Goal: Task Accomplishment & Management: Manage account settings

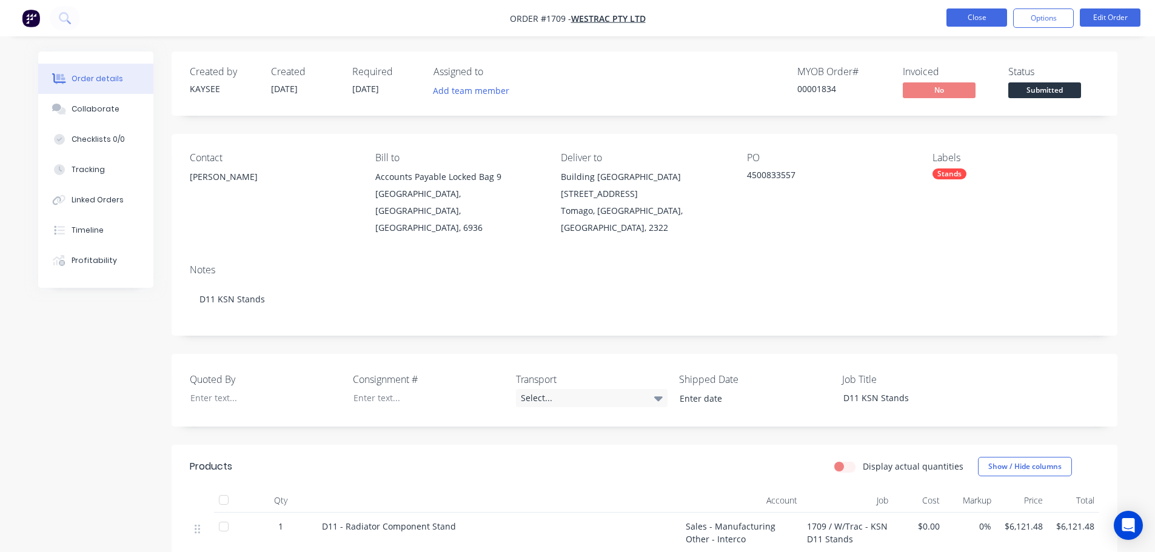
click at [988, 23] on button "Close" at bounding box center [976, 17] width 61 height 18
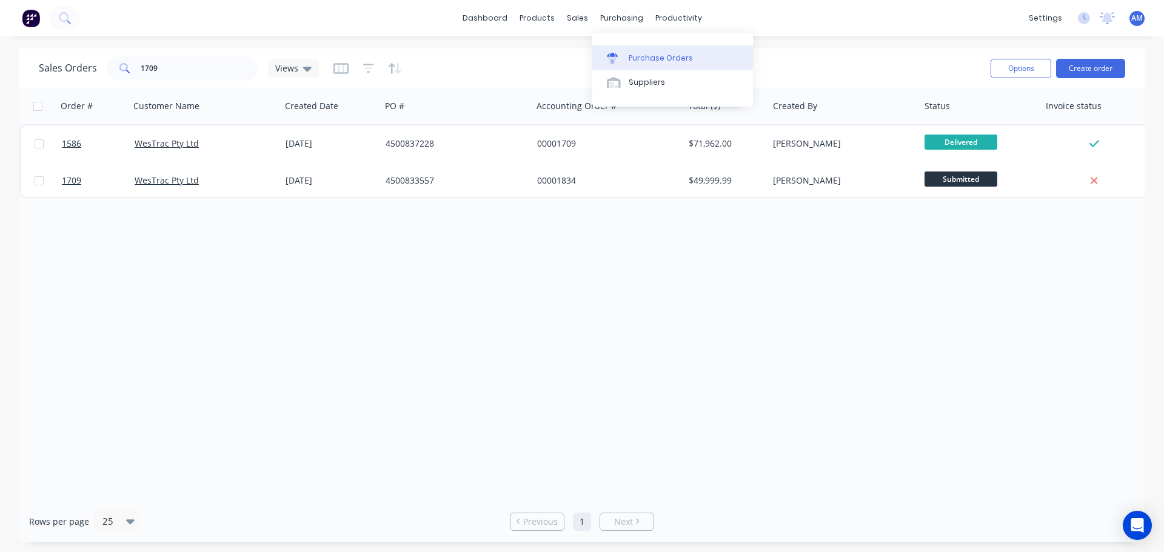
click at [646, 50] on link "Purchase Orders" at bounding box center [672, 57] width 161 height 24
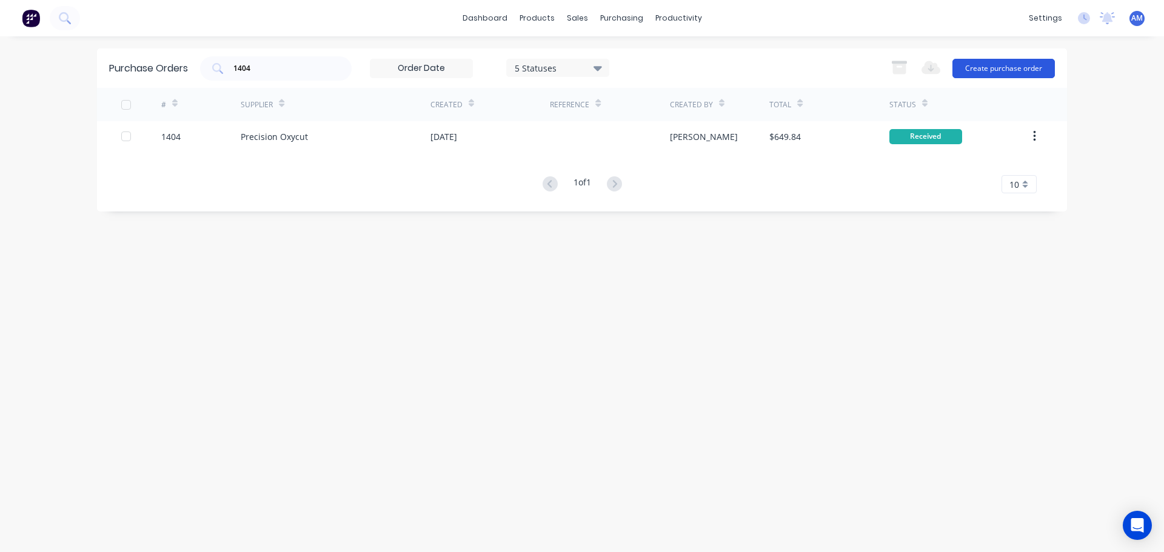
click at [982, 72] on button "Create purchase order" at bounding box center [1003, 68] width 102 height 19
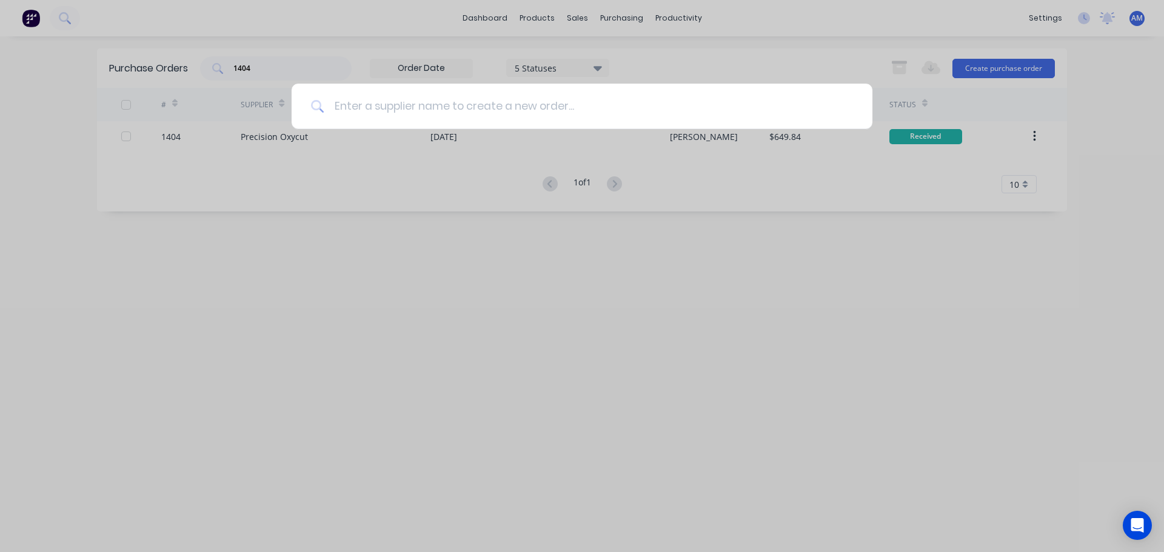
click at [463, 105] on input at bounding box center [588, 106] width 529 height 45
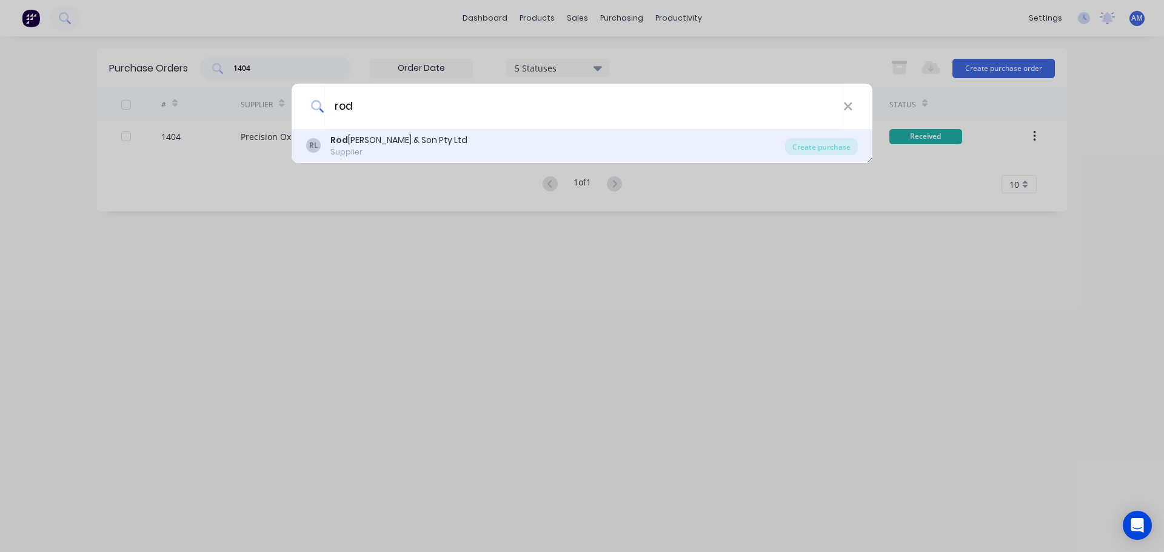
type input "rod"
click at [414, 142] on div "Rod Scott & Son Pty Ltd" at bounding box center [398, 140] width 137 height 13
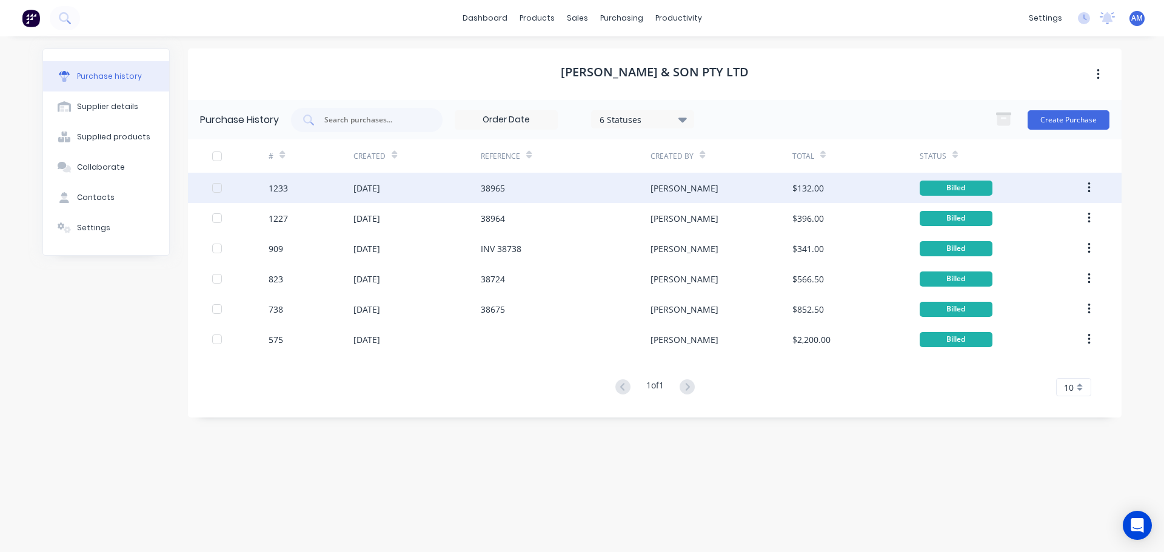
click at [667, 188] on div "Aaron" at bounding box center [685, 188] width 68 height 13
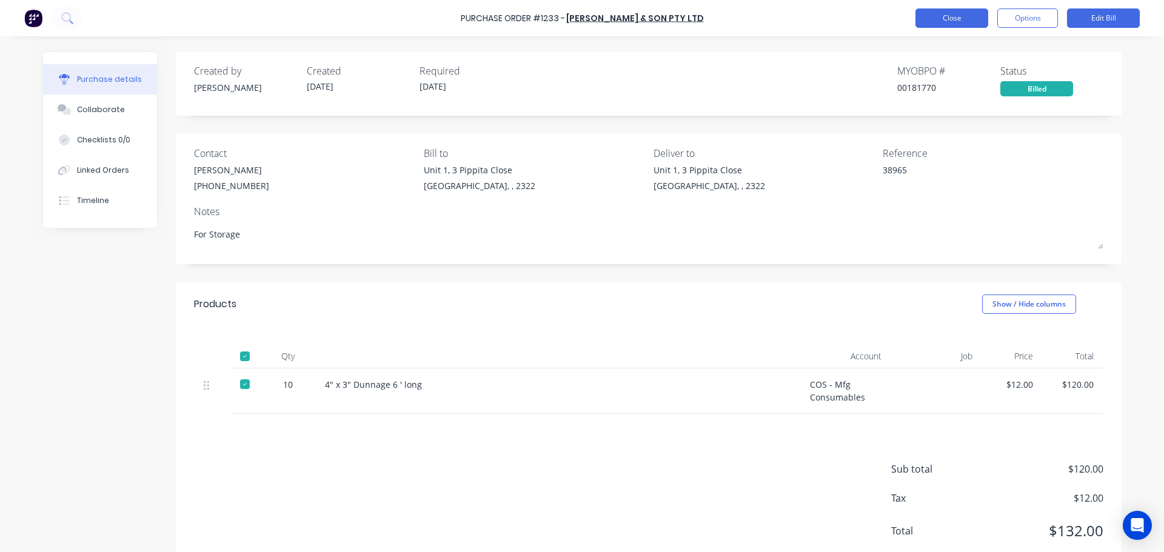
click at [964, 16] on button "Close" at bounding box center [951, 17] width 73 height 19
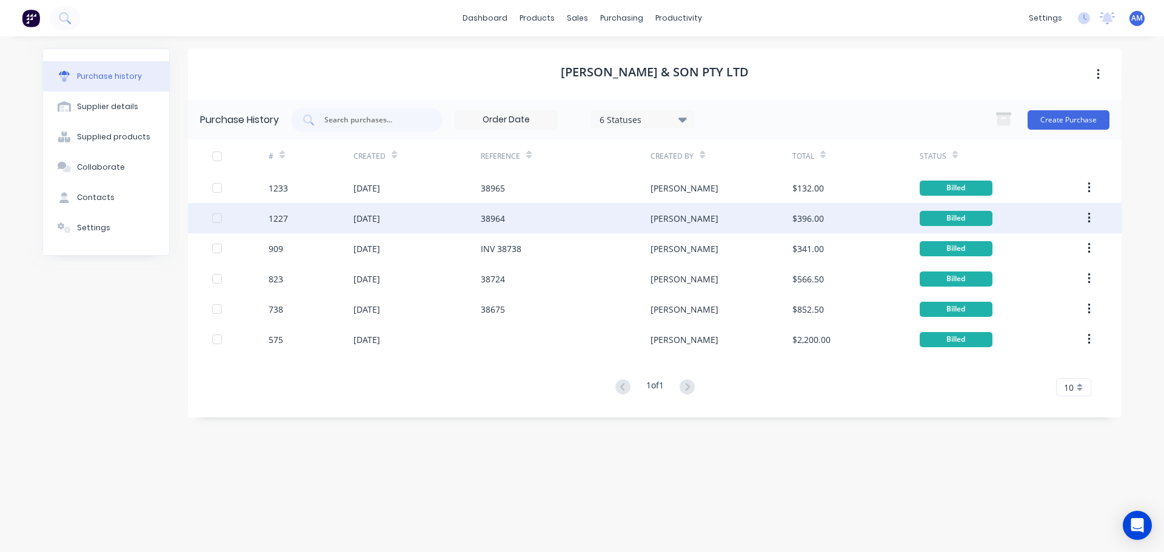
click at [677, 219] on div "Aaron" at bounding box center [721, 218] width 141 height 30
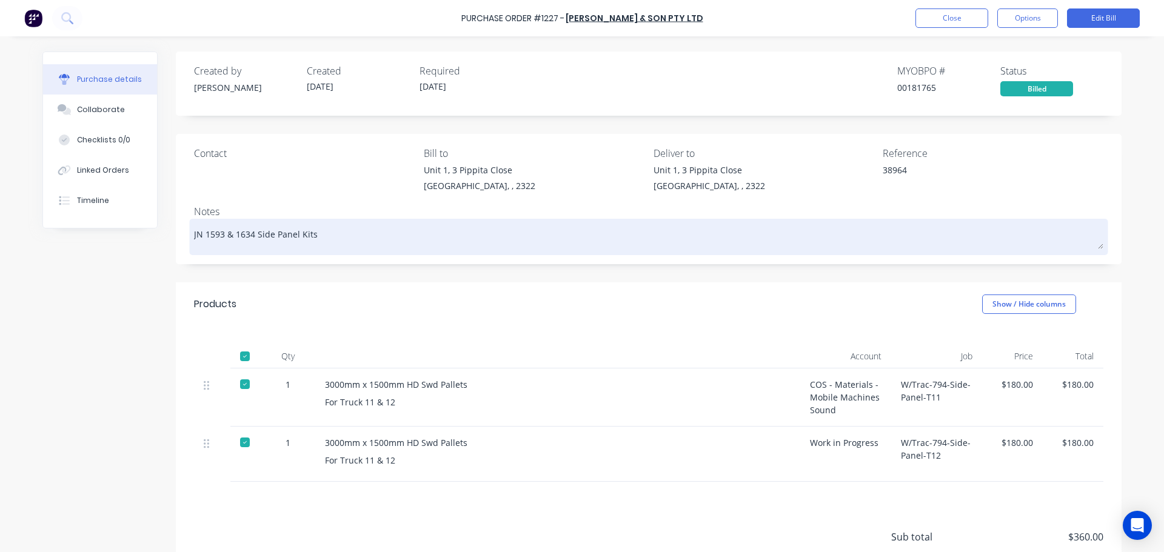
drag, startPoint x: 323, startPoint y: 237, endPoint x: 239, endPoint y: 238, distance: 83.1
click at [239, 238] on textarea "JN 1593 & 1634 Side Panel Kits" at bounding box center [648, 235] width 909 height 27
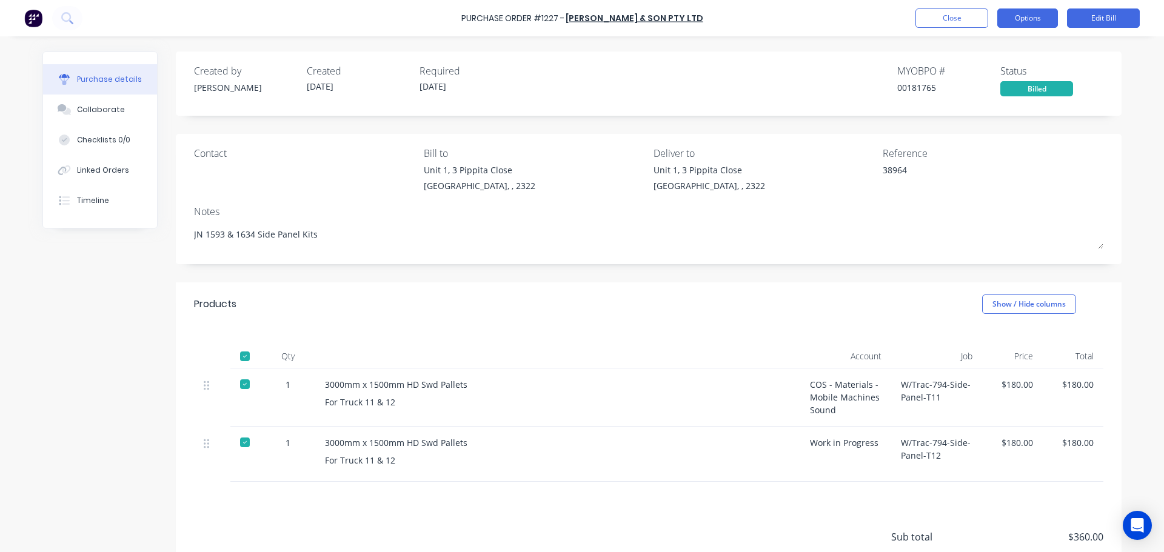
click at [1039, 21] on button "Options" at bounding box center [1027, 17] width 61 height 19
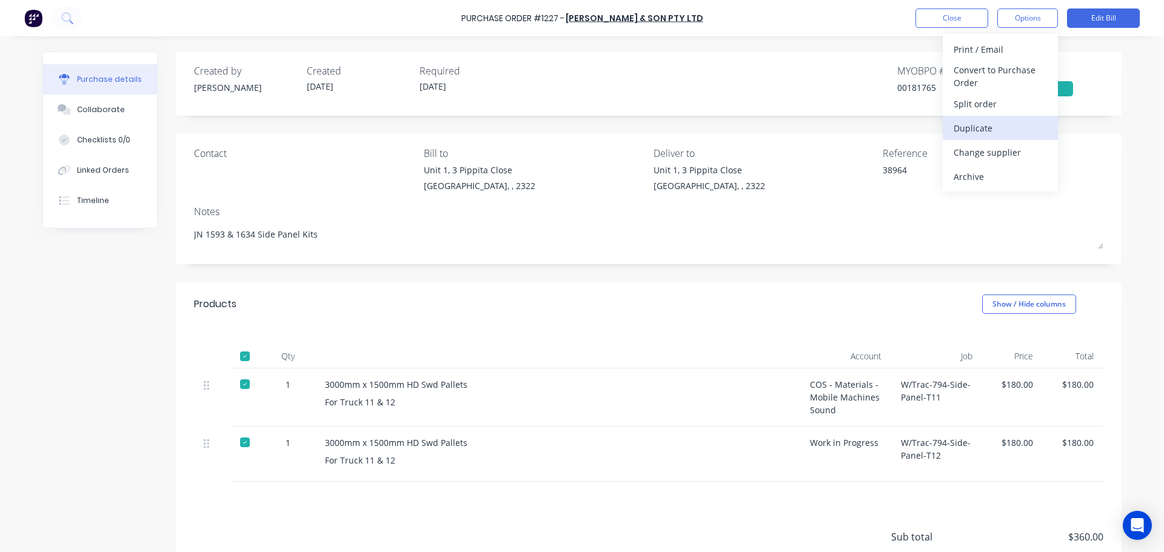
click at [999, 125] on div "Duplicate" at bounding box center [1000, 128] width 93 height 18
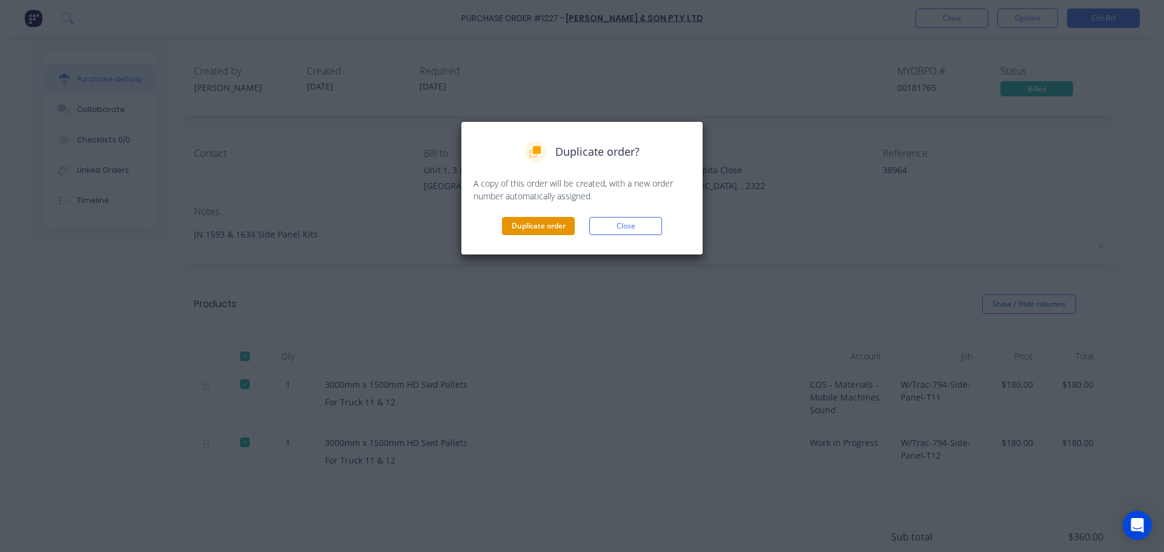
click at [540, 229] on button "Duplicate order" at bounding box center [538, 226] width 73 height 18
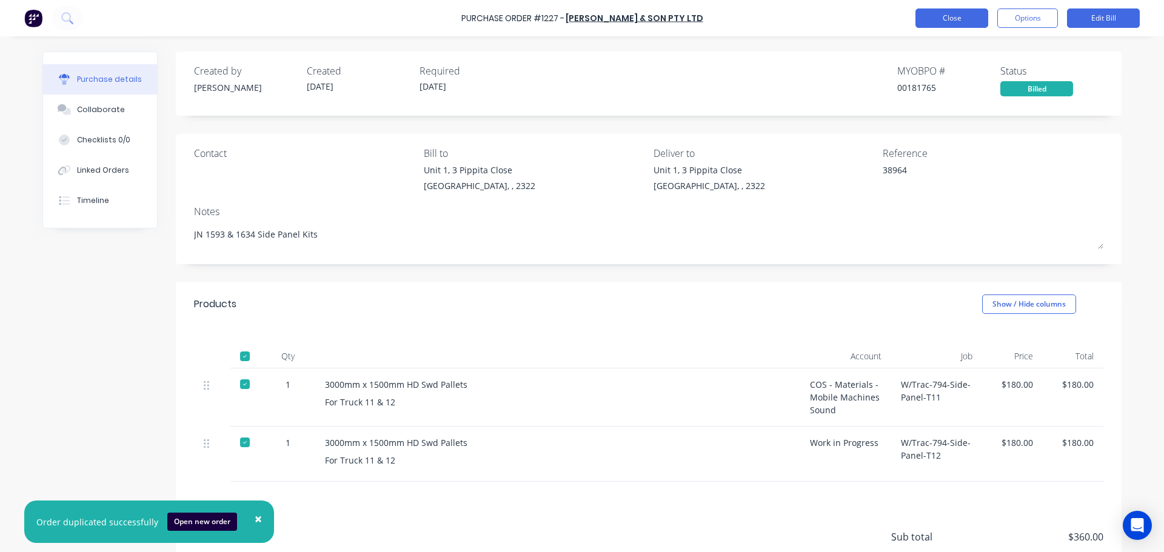
click at [929, 21] on button "Close" at bounding box center [951, 17] width 73 height 19
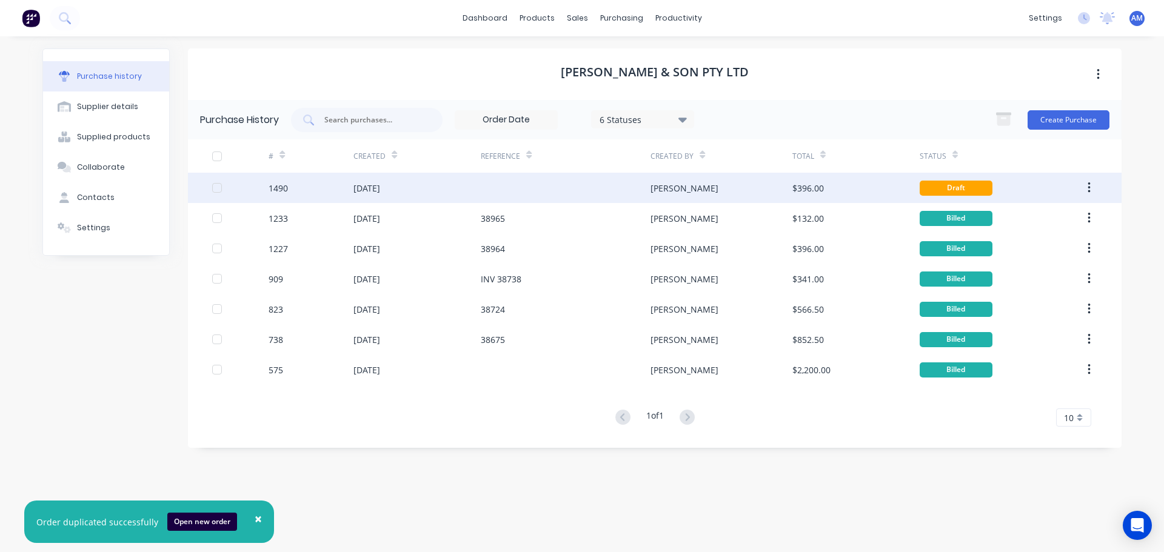
click at [811, 186] on div "$396.00" at bounding box center [808, 188] width 32 height 13
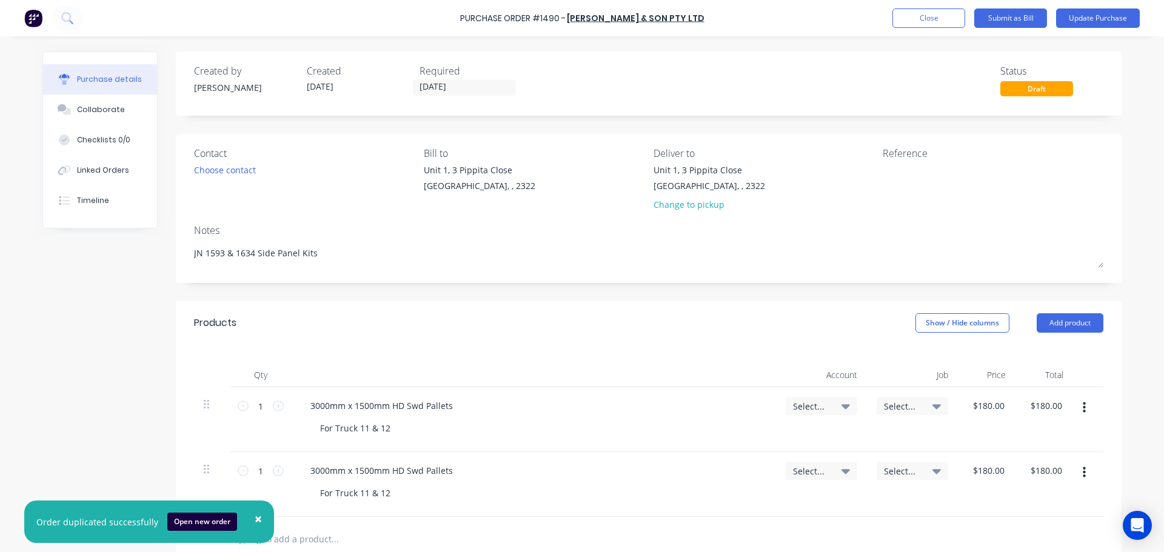
drag, startPoint x: 273, startPoint y: 258, endPoint x: 184, endPoint y: 248, distance: 89.0
click at [184, 248] on div "Contact Choose contact Bill to Unit 1, 3 Pippita Close Beresfield, , 2322 Deliv…" at bounding box center [649, 208] width 946 height 149
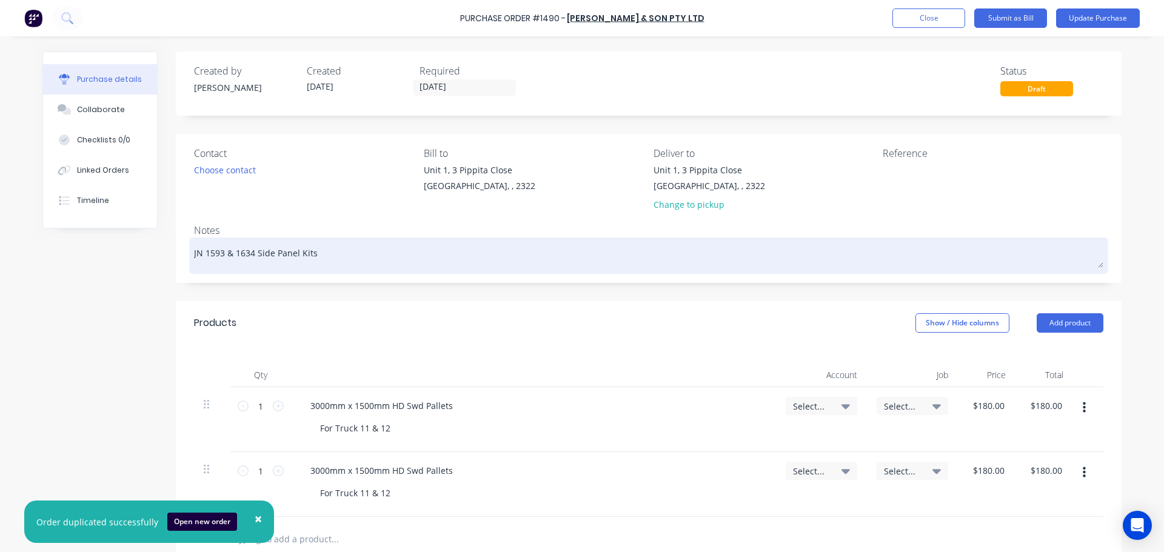
drag, startPoint x: 201, startPoint y: 253, endPoint x: 324, endPoint y: 259, distance: 123.2
click at [324, 259] on textarea "JN 1593 & 1634 Side Panel Kits" at bounding box center [648, 254] width 909 height 27
type textarea "x"
type textarea "JN J"
type textarea "x"
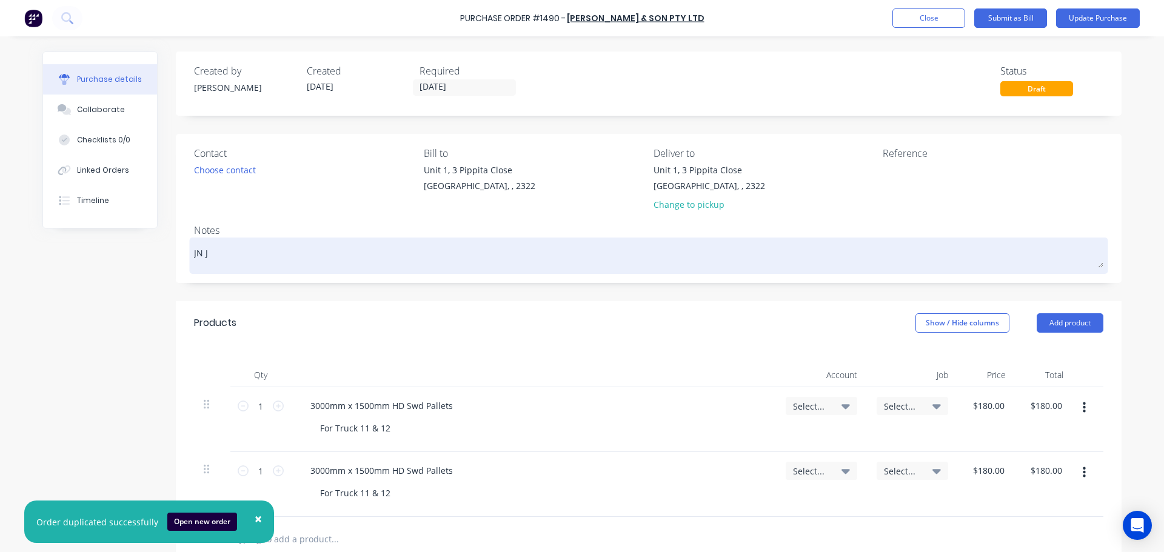
type textarea "JN Jn"
type textarea "x"
type textarea "JN J"
type textarea "x"
type textarea "JN"
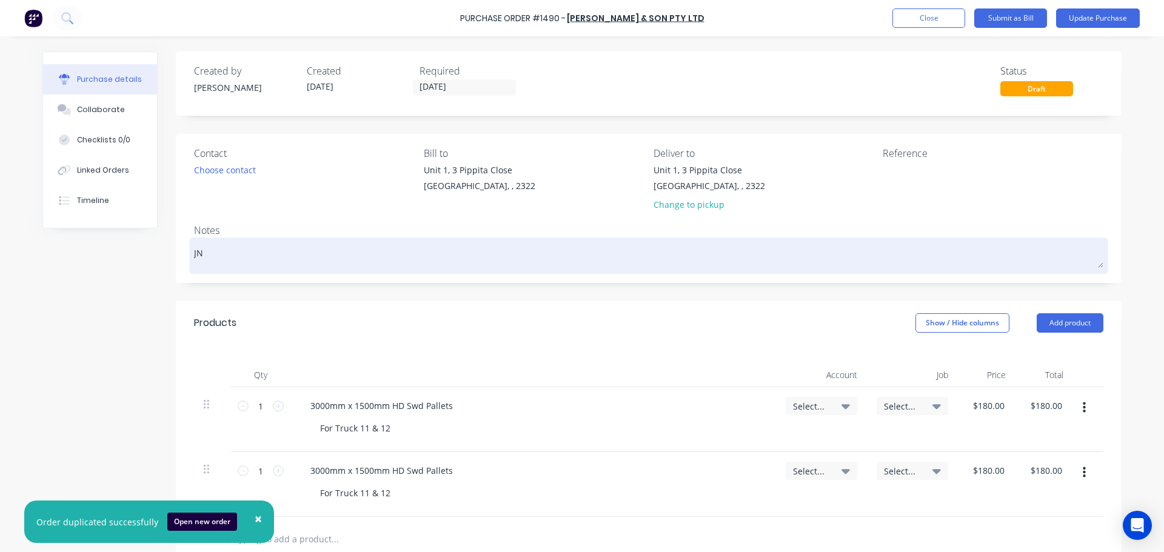
type textarea "x"
type textarea "JN 1"
type textarea "x"
type textarea "JN 17"
type textarea "x"
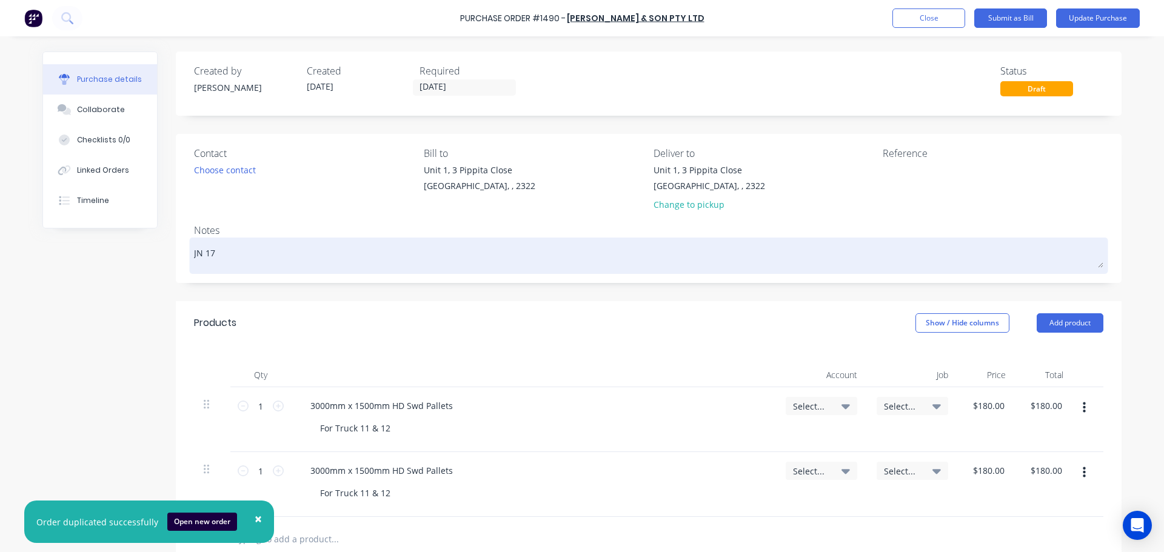
type textarea "JN 178"
type textarea "x"
type textarea "JN 1787"
type textarea "x"
type textarea "JN 1787"
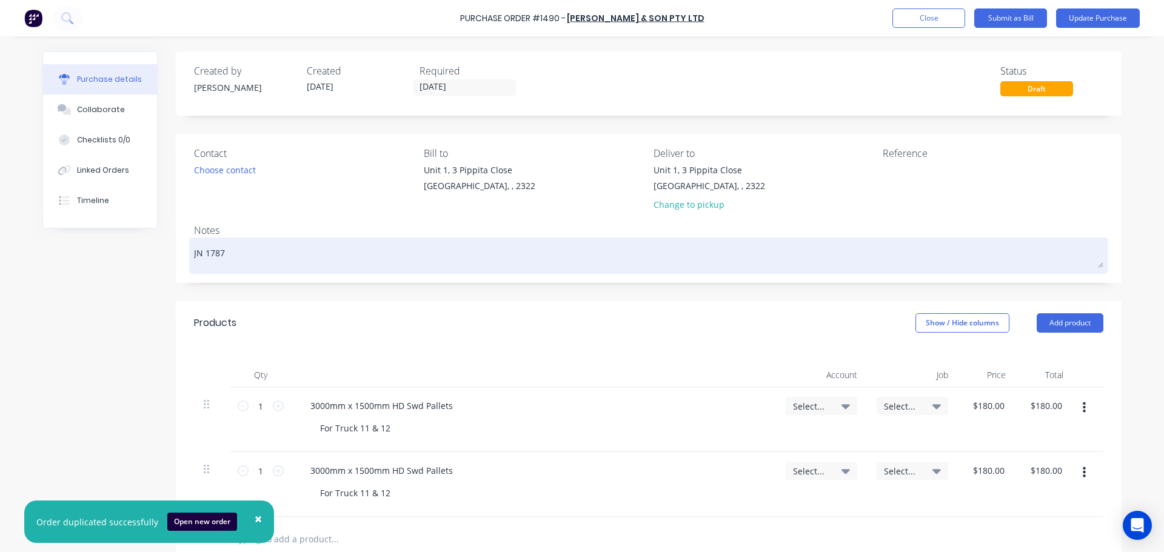
type textarea "x"
type textarea "JN 1787 B"
type textarea "x"
type textarea "JN 1787 Be"
type textarea "x"
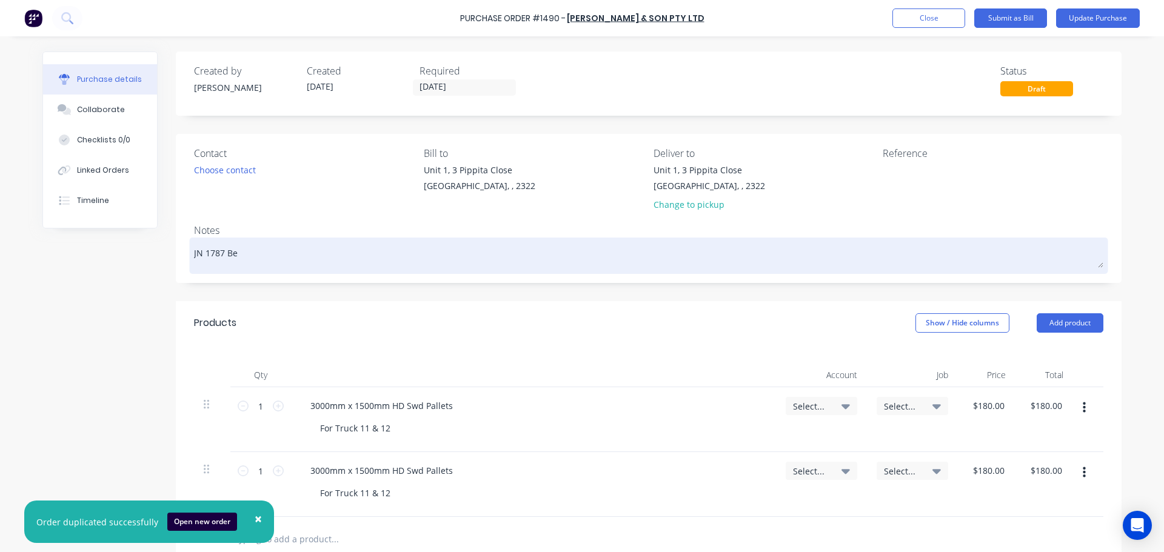
type textarea "JN 1787 Bel"
type textarea "x"
type textarea "JN 1787 Bell"
type textarea "x"
type textarea "JN 1787 Bell"
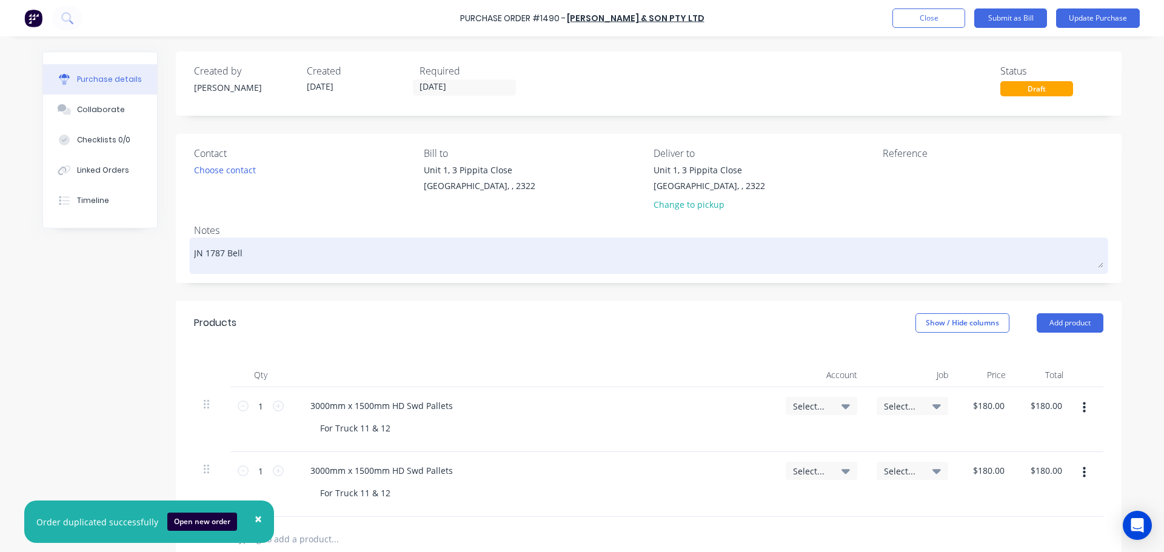
type textarea "x"
type textarea "JN 1787 Bell P"
type textarea "x"
type textarea "JN 1787 Bell Pa"
type textarea "x"
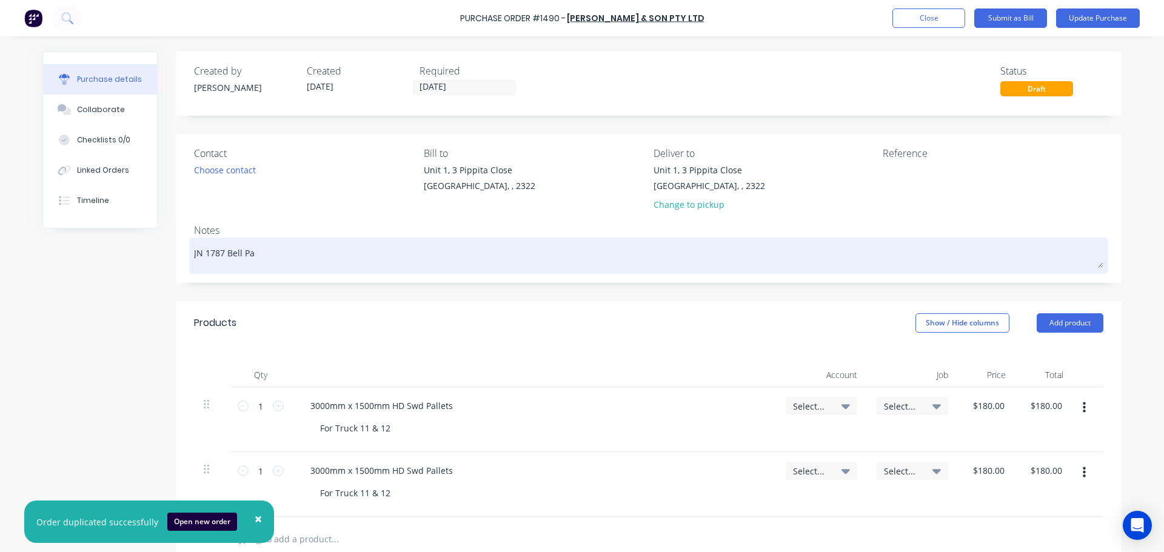
type textarea "JN 1787 Bell Pan"
type textarea "x"
type textarea "JN 1787 Bell Pane"
type textarea "x"
type textarea "JN 1787 Bell Panee"
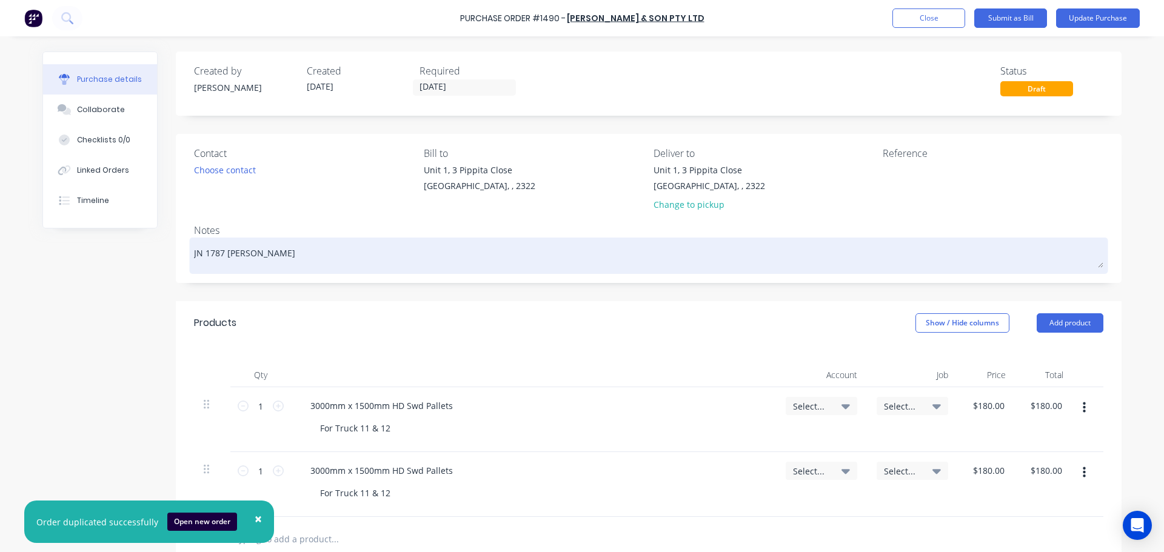
type textarea "x"
type textarea "JN 1787 Bell Paneel"
type textarea "x"
type textarea "JN 1787 Bell Paneels"
type textarea "x"
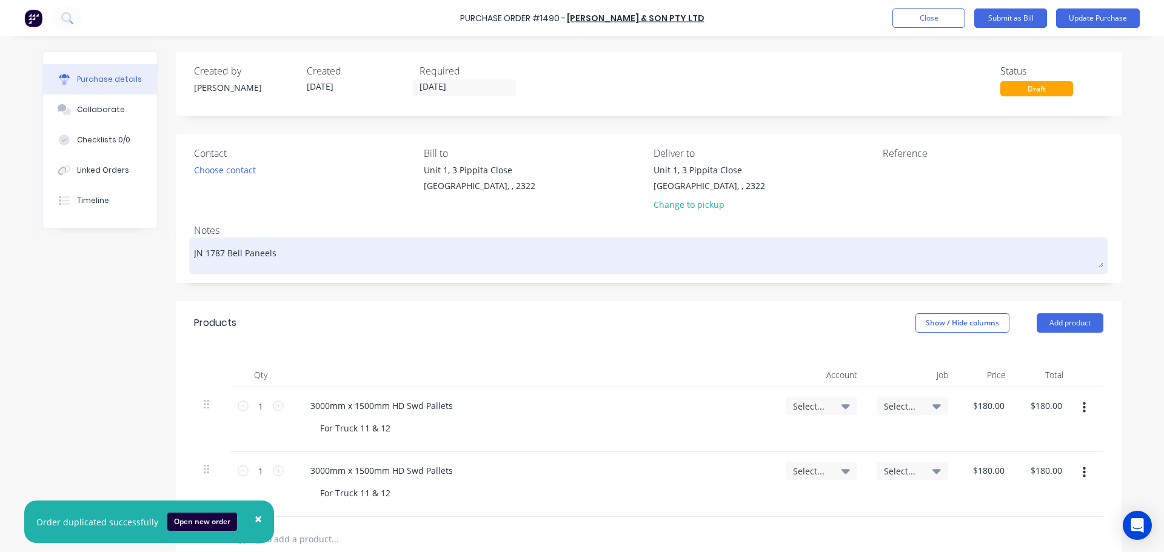
type textarea "JN 1787 Bell Paneel"
type textarea "x"
type textarea "JN 1787 Bell Panee"
type textarea "x"
type textarea "JN 1787 Bell Pane"
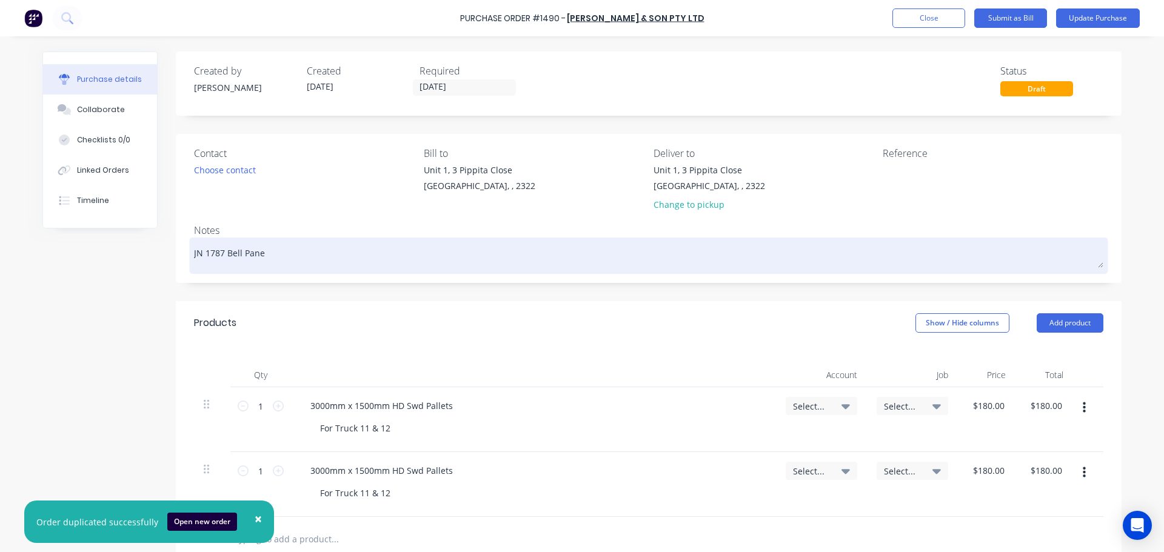
type textarea "x"
type textarea "JN 1787 Bell Panel"
type textarea "x"
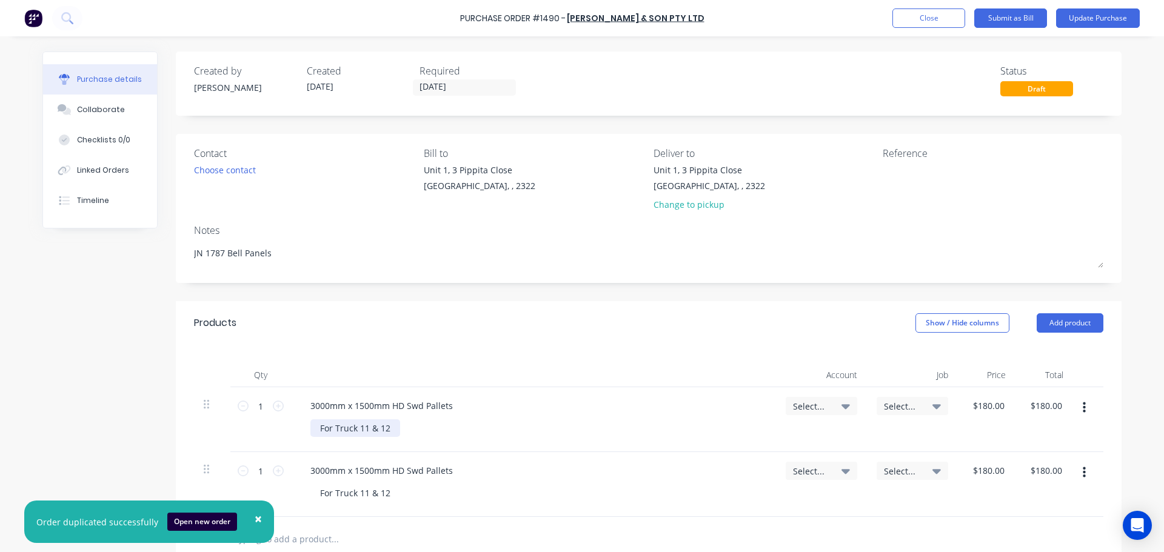
type textarea "JN 1787 Bell Panels"
type textarea "x"
type textarea "JN 1787 Bell Panels"
drag, startPoint x: 393, startPoint y: 426, endPoint x: 362, endPoint y: 430, distance: 31.8
click at [362, 430] on div "For Truck 11 & 12" at bounding box center [355, 429] width 90 height 18
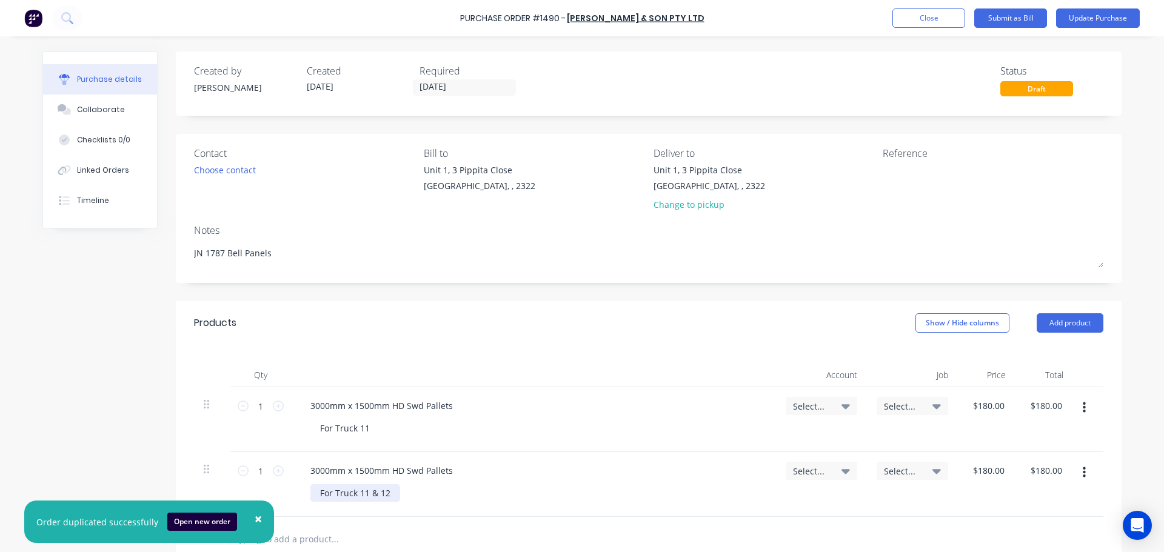
type textarea "x"
drag, startPoint x: 385, startPoint y: 488, endPoint x: 367, endPoint y: 490, distance: 18.3
click at [367, 490] on div "For Truck 11 & 12" at bounding box center [355, 493] width 90 height 18
click at [932, 404] on icon at bounding box center [936, 406] width 8 height 13
type textarea "x"
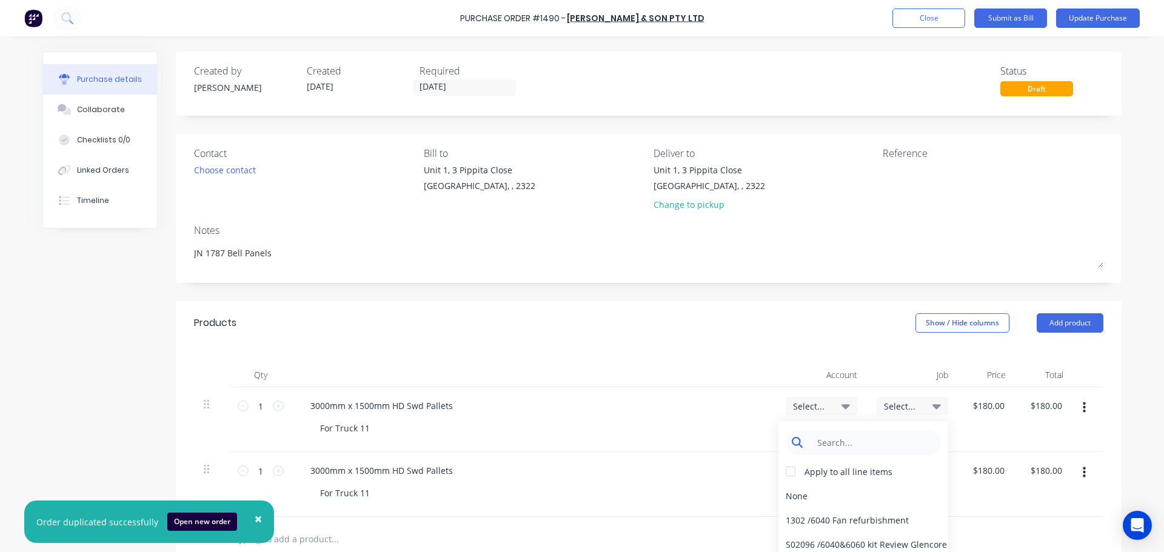
click at [863, 447] on input at bounding box center [873, 442] width 124 height 24
type input "1787"
click at [779, 470] on div at bounding box center [790, 472] width 24 height 24
click at [869, 518] on div "1787 / W/Trac-794-Belly-Panel-T11" at bounding box center [863, 520] width 170 height 24
click at [841, 406] on icon at bounding box center [845, 406] width 8 height 5
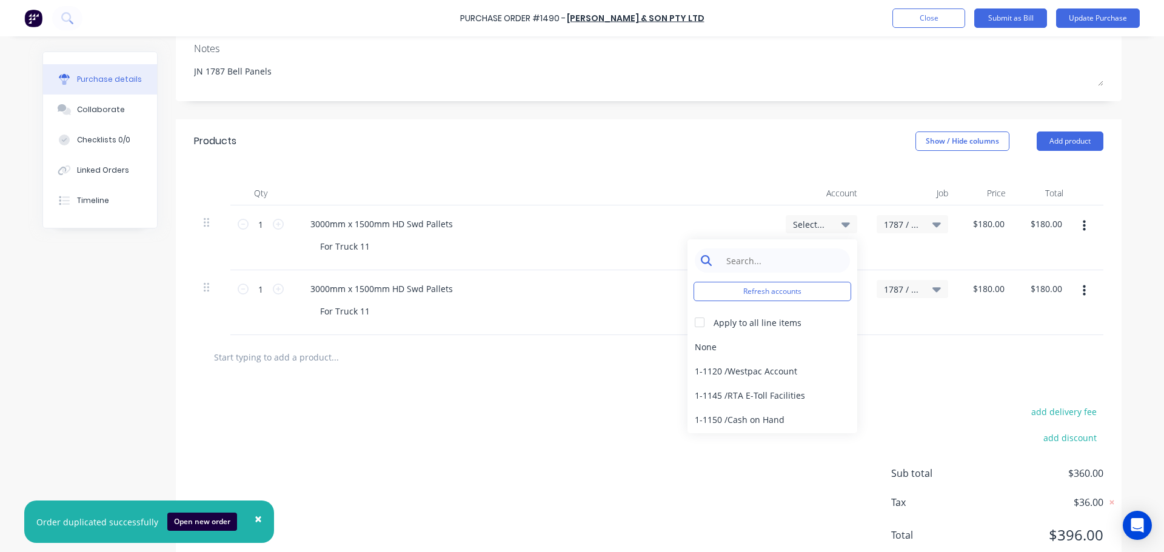
type textarea "x"
click at [747, 260] on input at bounding box center [782, 261] width 124 height 24
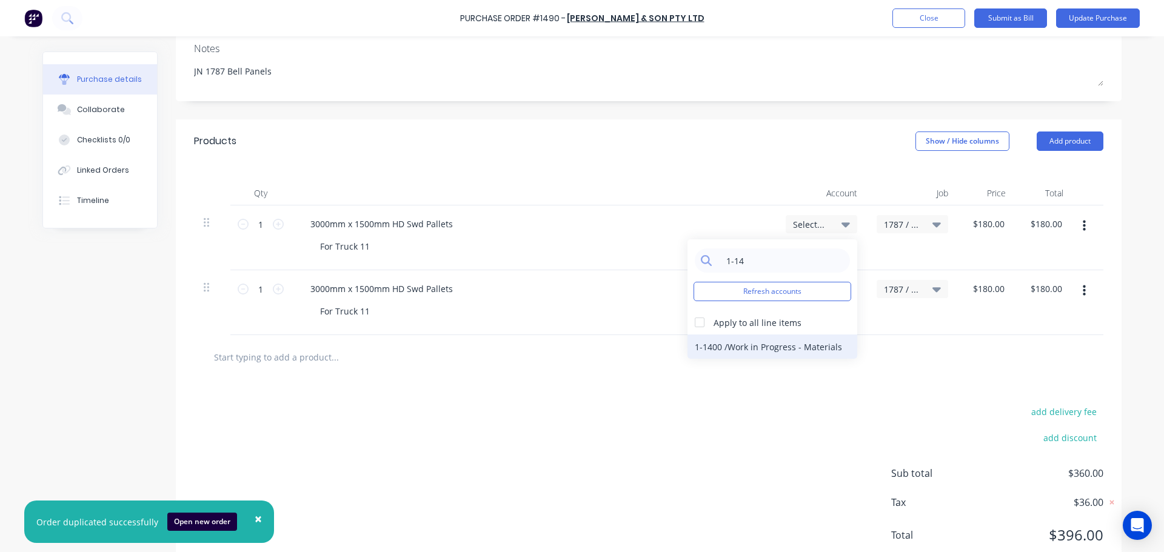
type input "1-14"
click at [751, 340] on div "1-1400 / Work in Progress - Materials" at bounding box center [773, 347] width 170 height 24
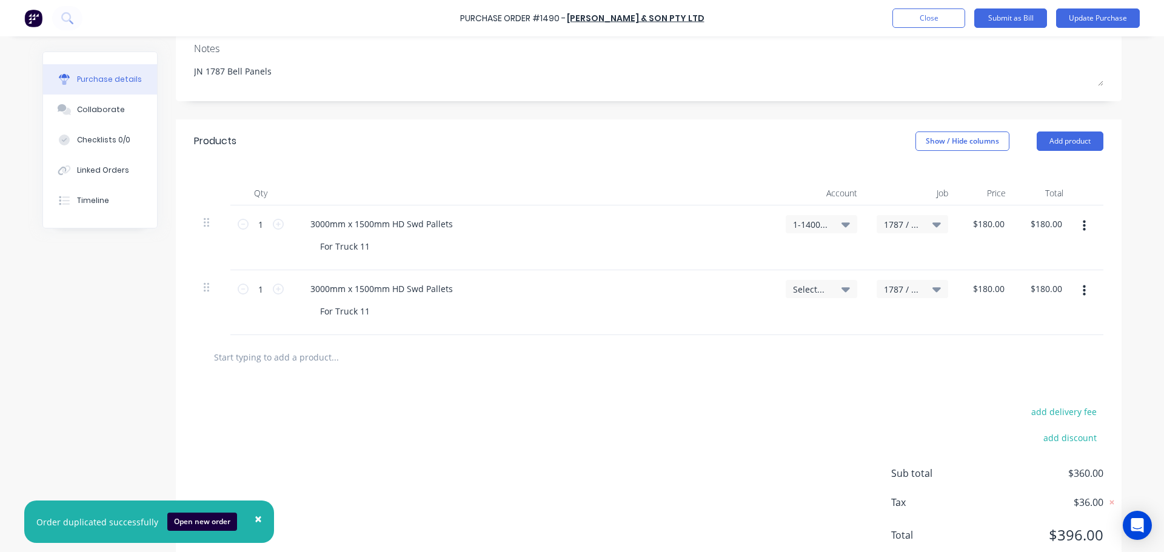
click at [844, 289] on icon at bounding box center [845, 289] width 8 height 5
type textarea "x"
click at [734, 329] on input at bounding box center [782, 325] width 124 height 24
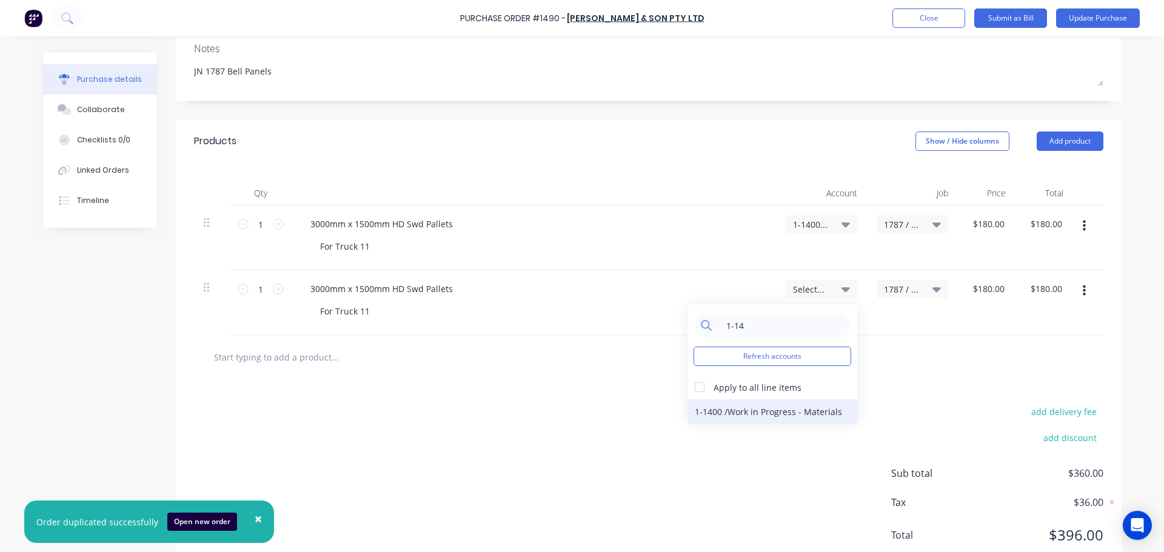
type input "1-14"
click at [753, 409] on div "1-1400 / Work in Progress - Materials" at bounding box center [773, 412] width 170 height 24
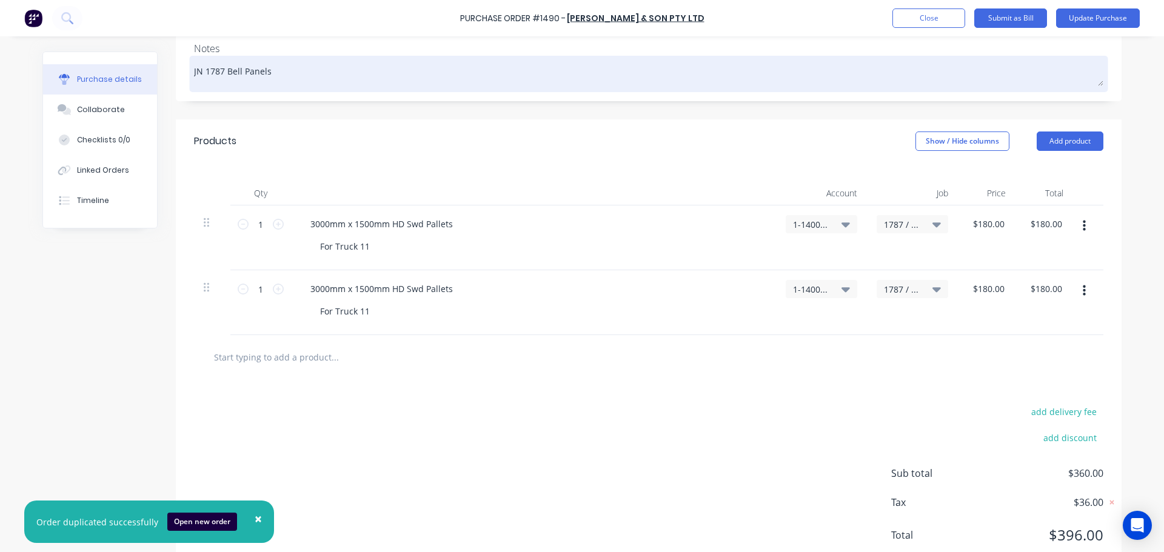
click at [235, 72] on textarea "JN 1787 Bell Panels" at bounding box center [648, 72] width 909 height 27
type textarea "x"
type textarea "JN 1787 Belyl Panels"
click at [243, 70] on textarea "JN 1787 Belyl Panels" at bounding box center [648, 72] width 909 height 27
click at [241, 71] on textarea "JN 1787 Belyl Panels" at bounding box center [648, 72] width 909 height 27
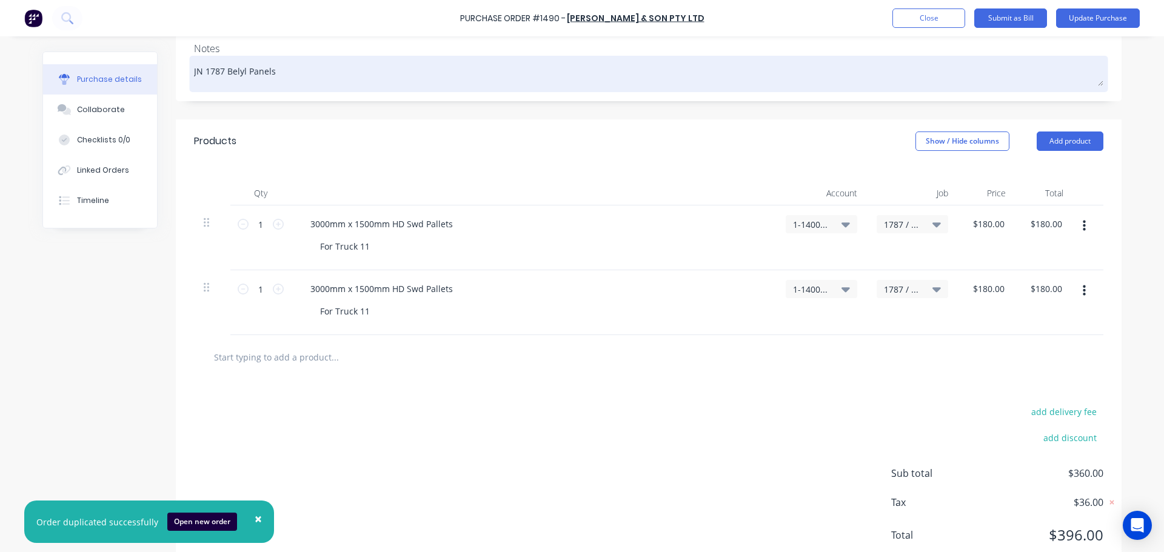
type textarea "x"
type textarea "JN 1787 Bely Panels"
type textarea "x"
type textarea "JN 1787 Bel Panels"
type textarea "x"
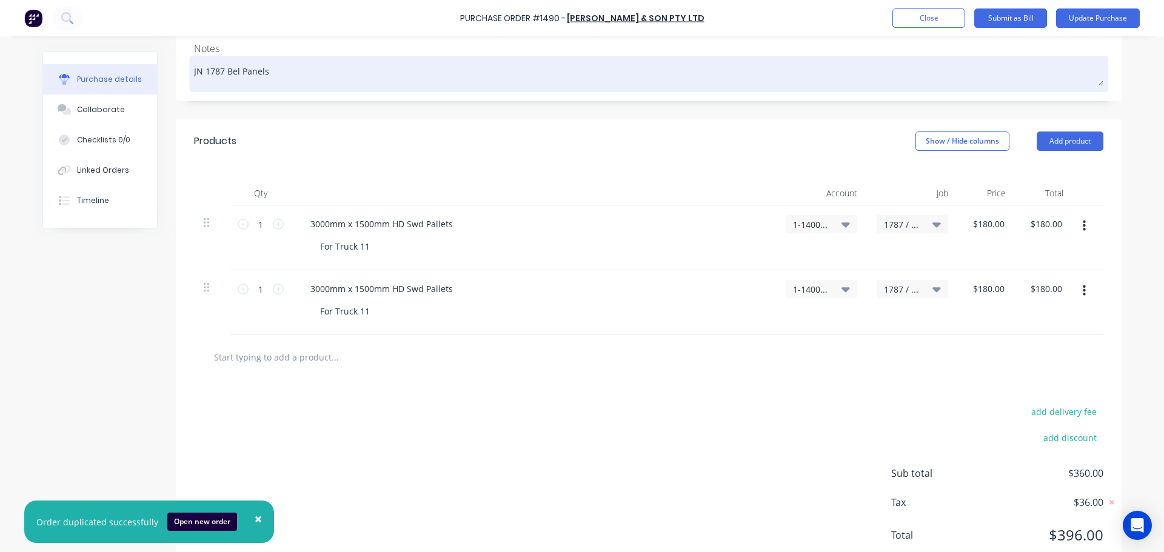
type textarea "JN 1787 Bell Panels"
type textarea "x"
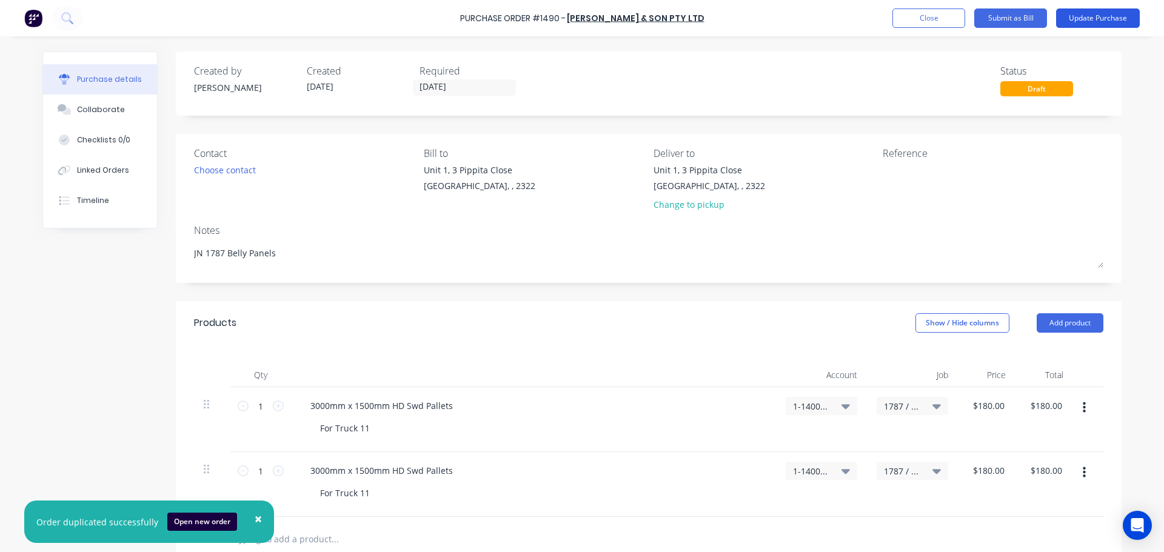
type textarea "JN 1787 Belly Panels"
type textarea "x"
type textarea "JN 1787 Belly Panels"
click at [1102, 18] on button "Update Purchase" at bounding box center [1098, 17] width 84 height 19
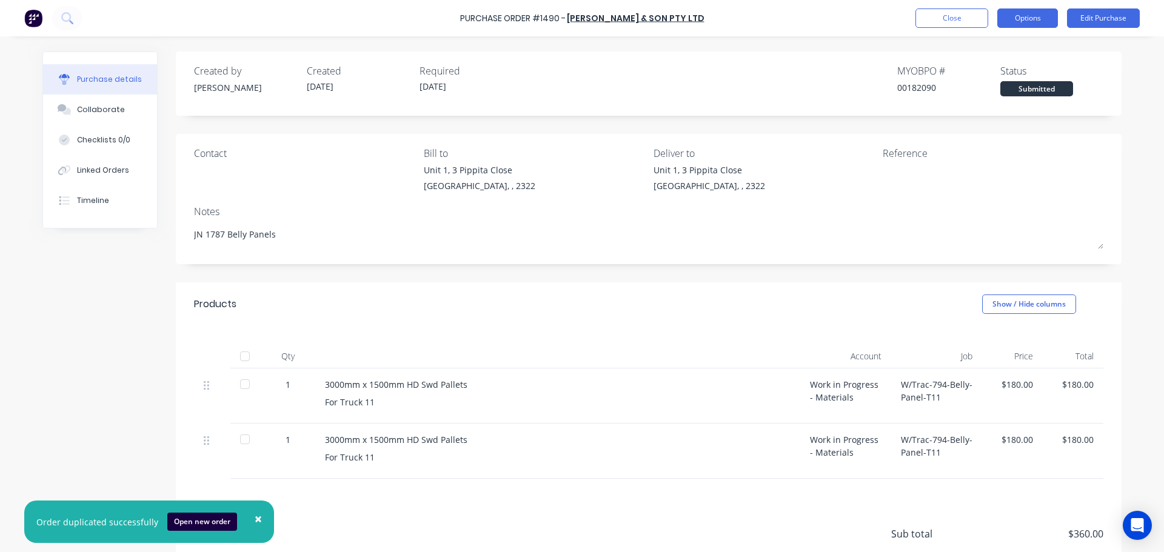
click at [1030, 25] on button "Options" at bounding box center [1027, 17] width 61 height 19
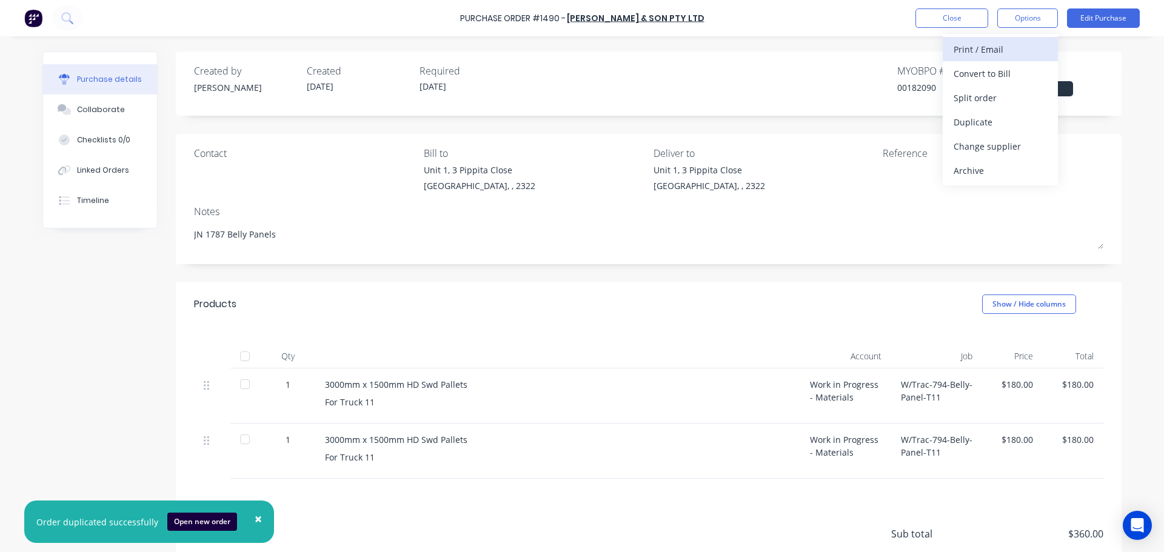
click at [1009, 50] on div "Print / Email" at bounding box center [1000, 50] width 93 height 18
click at [983, 75] on div "With pricing" at bounding box center [1000, 74] width 93 height 18
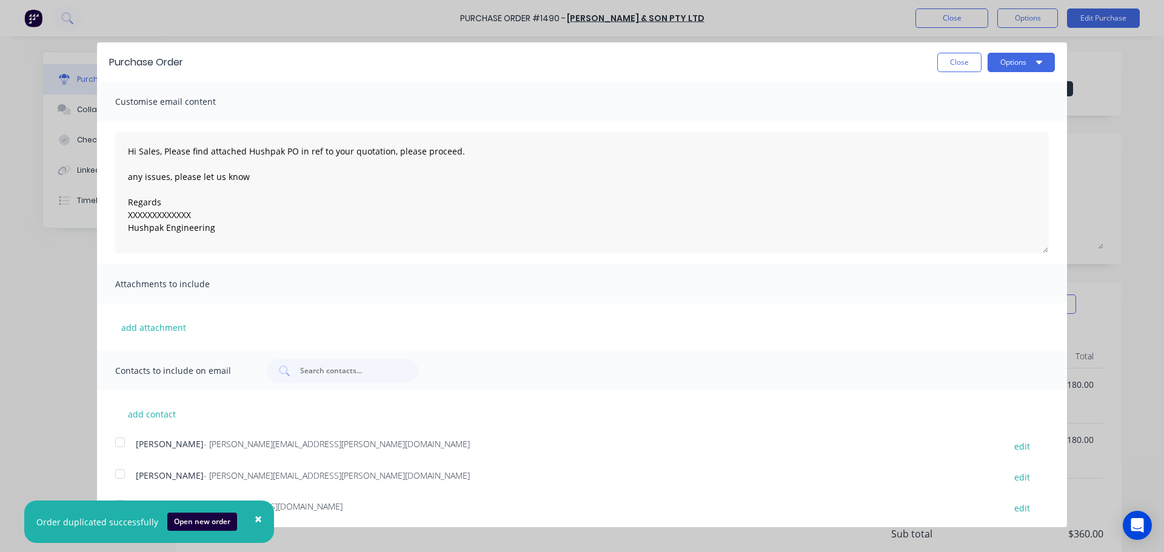
scroll to position [4, 0]
click at [255, 523] on span "×" at bounding box center [258, 518] width 7 height 17
type textarea "x"
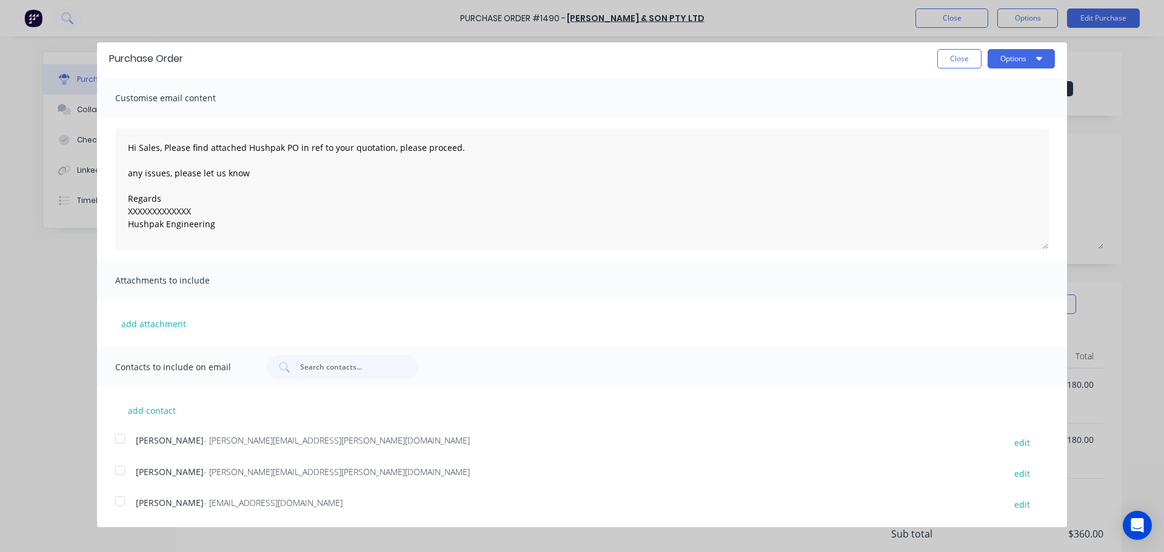
click at [117, 499] on div at bounding box center [120, 501] width 24 height 24
drag, startPoint x: 198, startPoint y: 217, endPoint x: 126, endPoint y: 213, distance: 71.6
click at [126, 213] on textarea "Hi Sales, Please find attached Hushpak PO in ref to your quotation, please proc…" at bounding box center [582, 189] width 934 height 121
type textarea "Hi Sales, Please find attached Hushpak PO in ref to your quotation, please proc…"
click at [1000, 59] on button "Options" at bounding box center [1021, 58] width 67 height 19
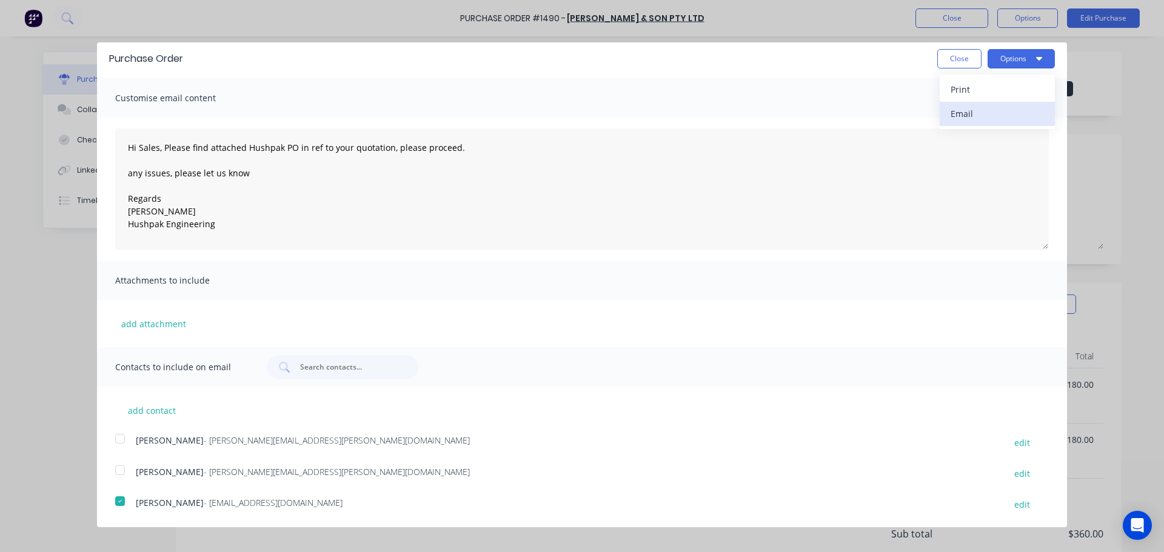
click at [963, 110] on div "Email" at bounding box center [997, 114] width 93 height 18
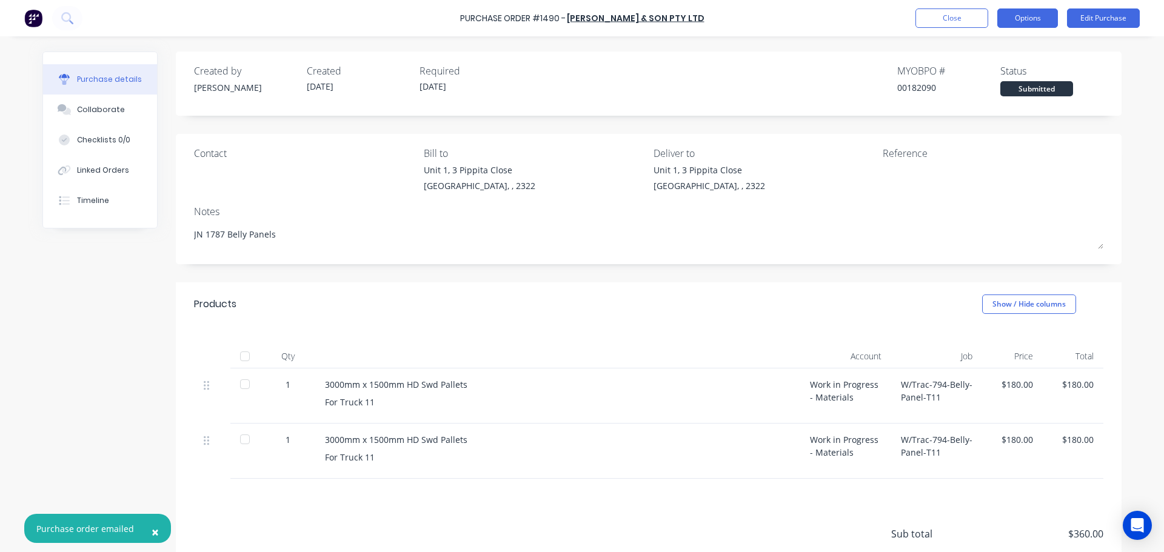
click at [1026, 21] on button "Options" at bounding box center [1027, 17] width 61 height 19
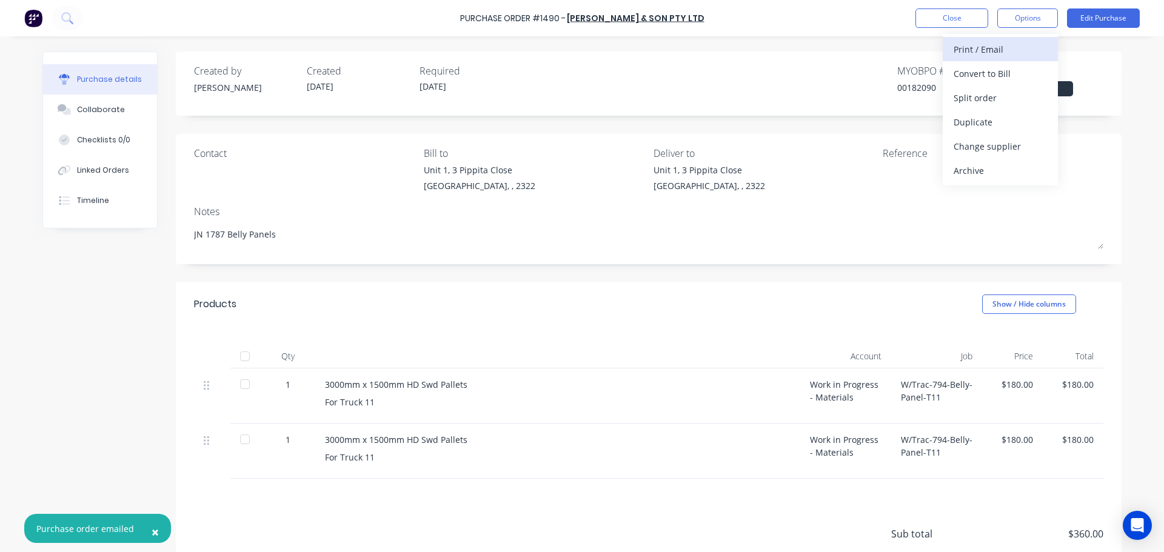
click at [982, 50] on div "Print / Email" at bounding box center [1000, 50] width 93 height 18
click at [971, 77] on div "With pricing" at bounding box center [1000, 74] width 93 height 18
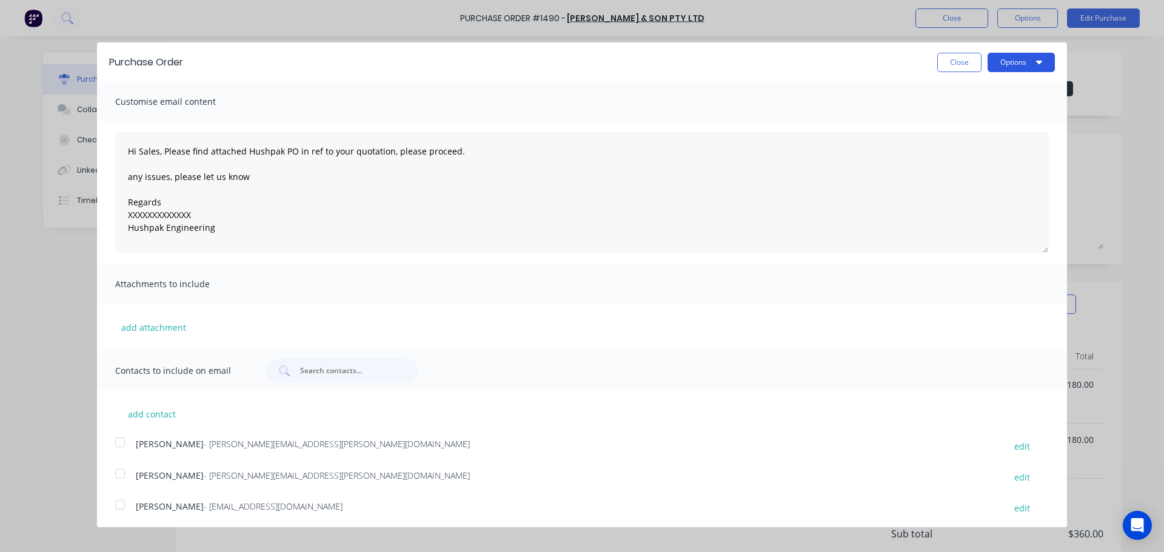
click at [1001, 61] on button "Options" at bounding box center [1021, 62] width 67 height 19
click at [951, 95] on div "Print" at bounding box center [997, 93] width 93 height 18
type textarea "x"
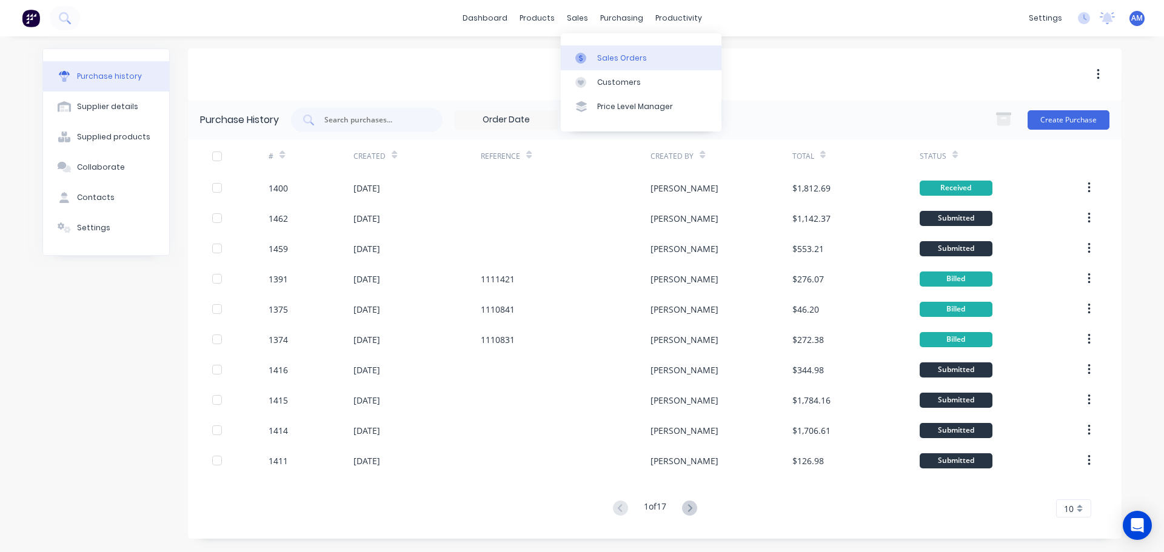
click at [609, 61] on div "Sales Orders" at bounding box center [622, 58] width 50 height 11
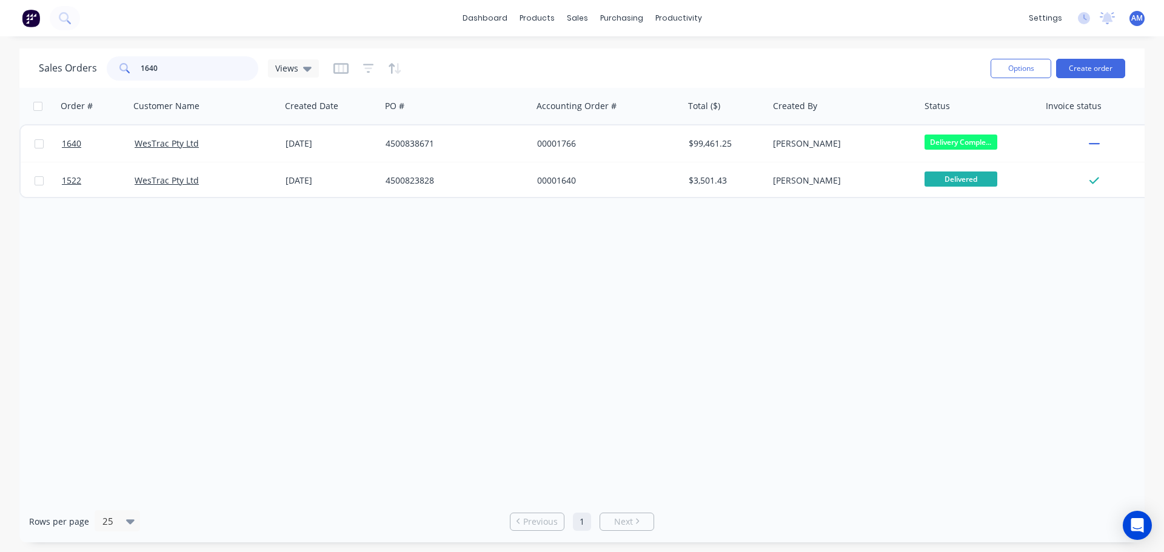
drag, startPoint x: 164, startPoint y: 67, endPoint x: 125, endPoint y: 67, distance: 38.8
click at [125, 67] on div "1640" at bounding box center [183, 68] width 152 height 24
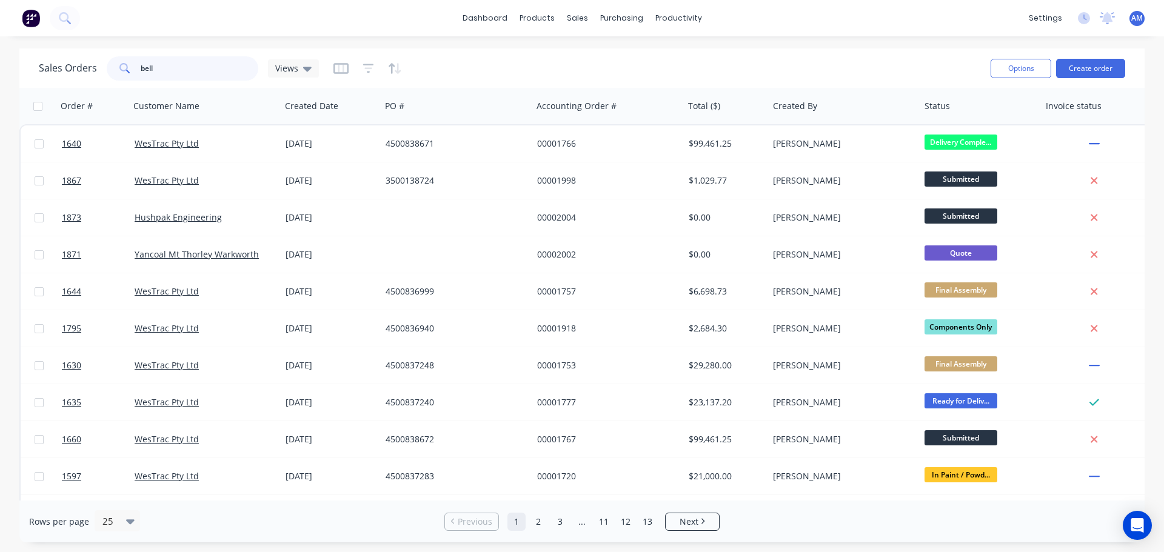
type input "bell"
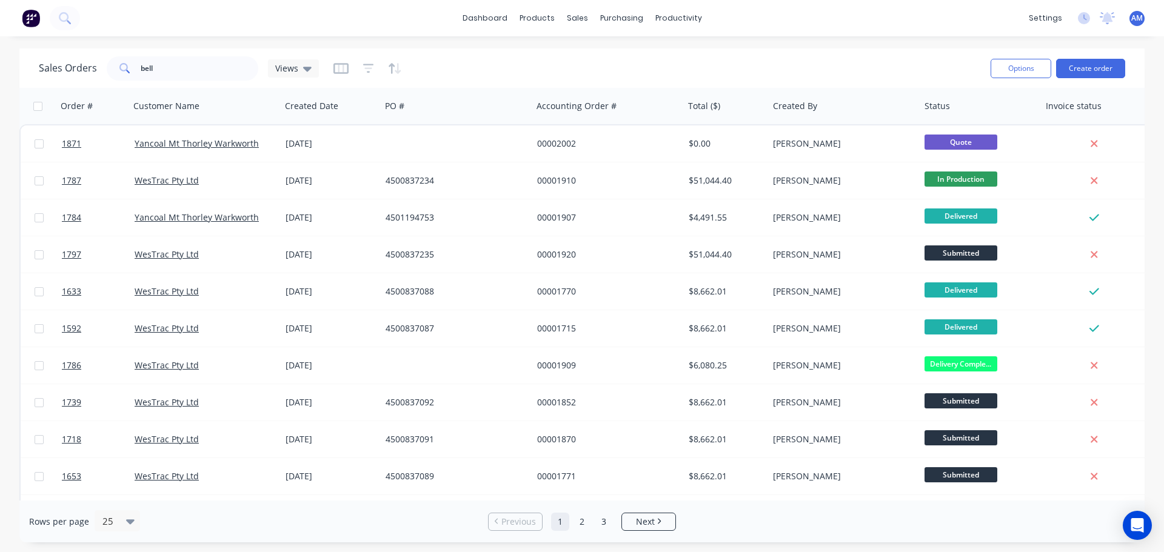
drag, startPoint x: 127, startPoint y: 67, endPoint x: 453, endPoint y: 54, distance: 326.4
click at [453, 54] on div "Sales Orders bell Views" at bounding box center [510, 68] width 942 height 30
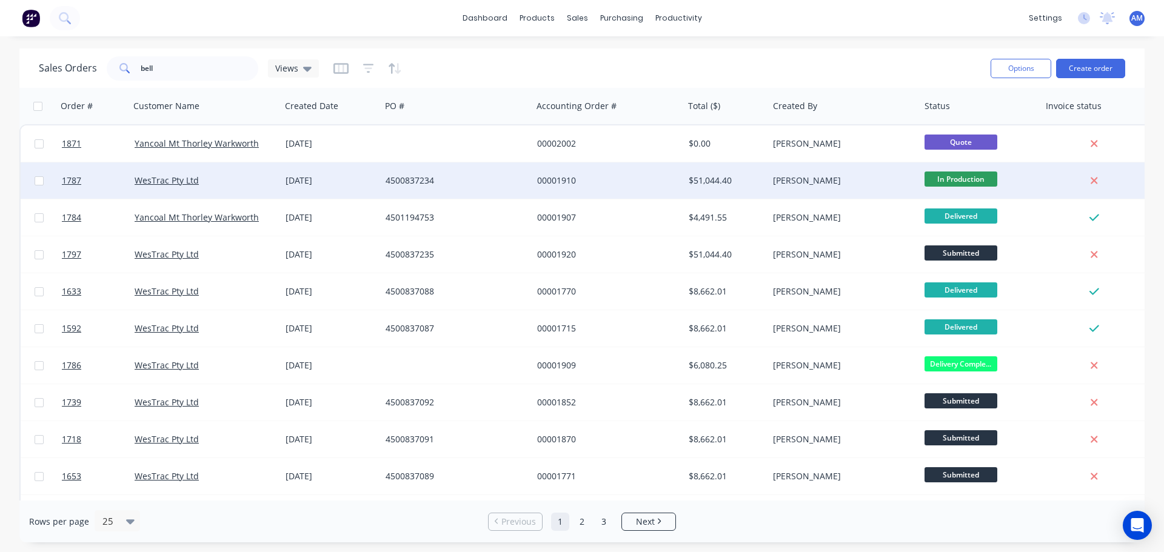
click at [395, 176] on div "4500837234" at bounding box center [453, 181] width 135 height 12
